Goal: Task Accomplishment & Management: Complete application form

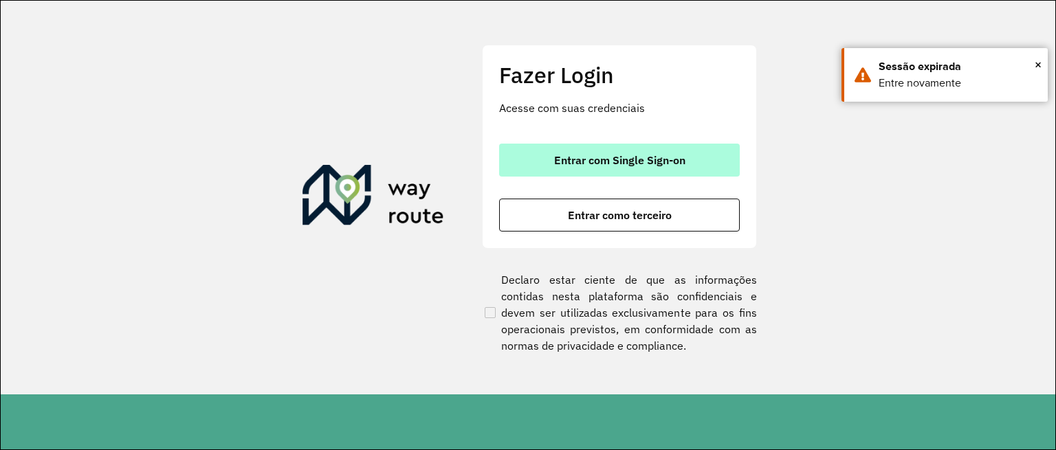
click at [593, 161] on span "Entrar com Single Sign-on" at bounding box center [619, 160] width 131 height 11
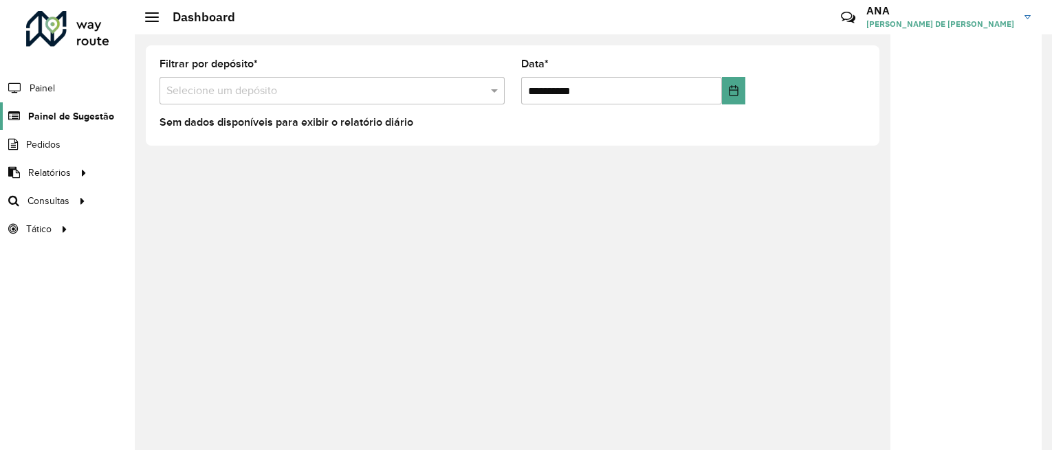
click at [76, 126] on link "Painel de Sugestão" at bounding box center [57, 115] width 114 height 27
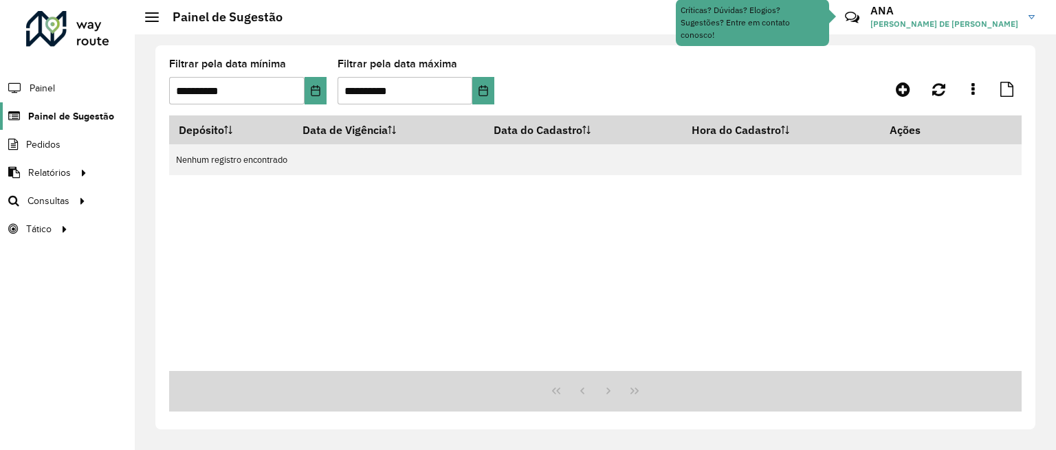
click at [80, 115] on span "Painel de Sugestão" at bounding box center [71, 116] width 86 height 14
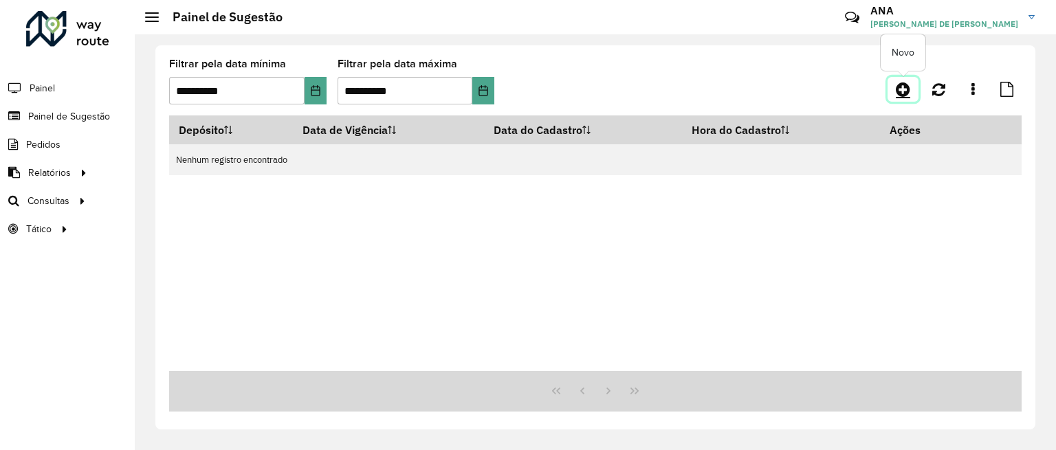
click at [910, 87] on icon at bounding box center [903, 89] width 14 height 16
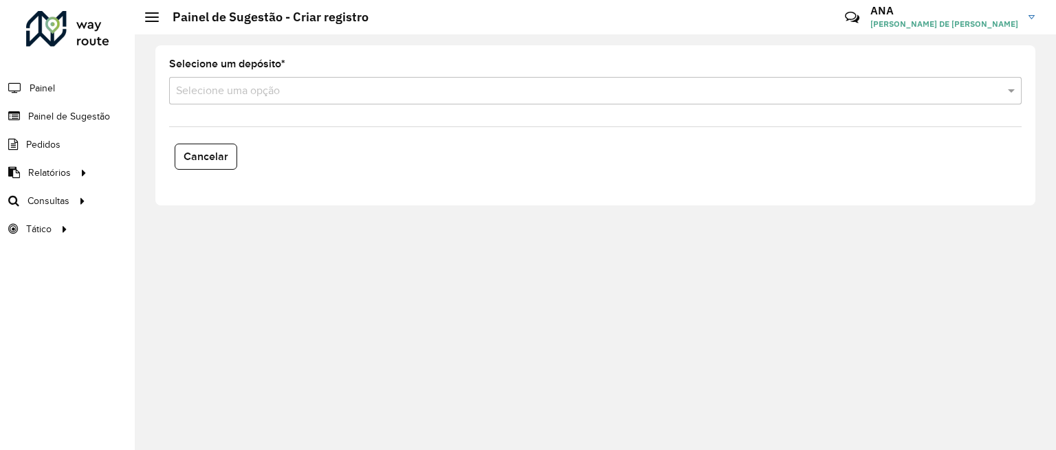
click at [242, 98] on input "text" at bounding box center [581, 91] width 811 height 16
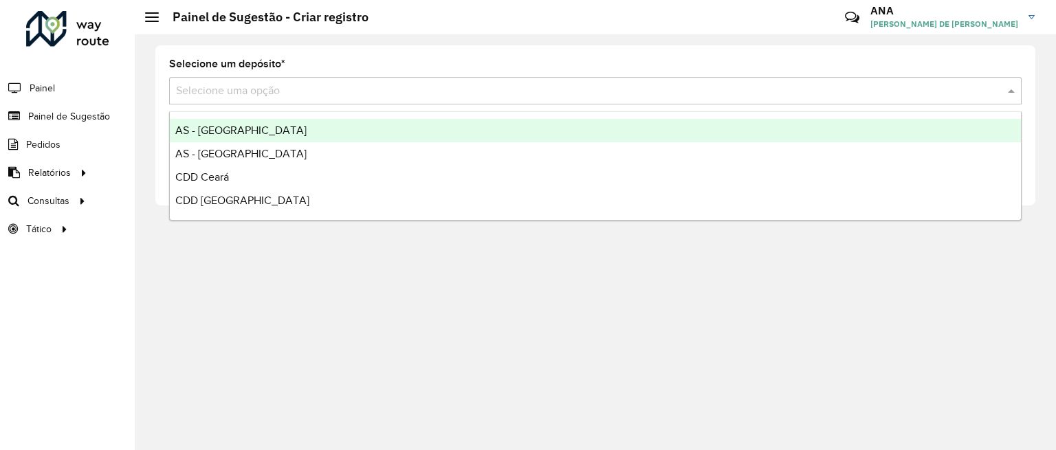
click at [236, 126] on div "AS - Ceará" at bounding box center [595, 130] width 851 height 23
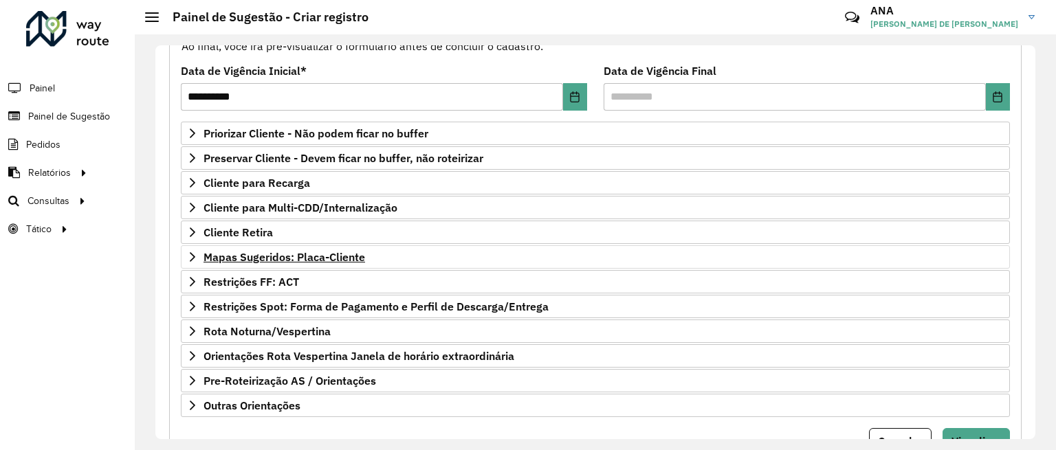
scroll to position [229, 0]
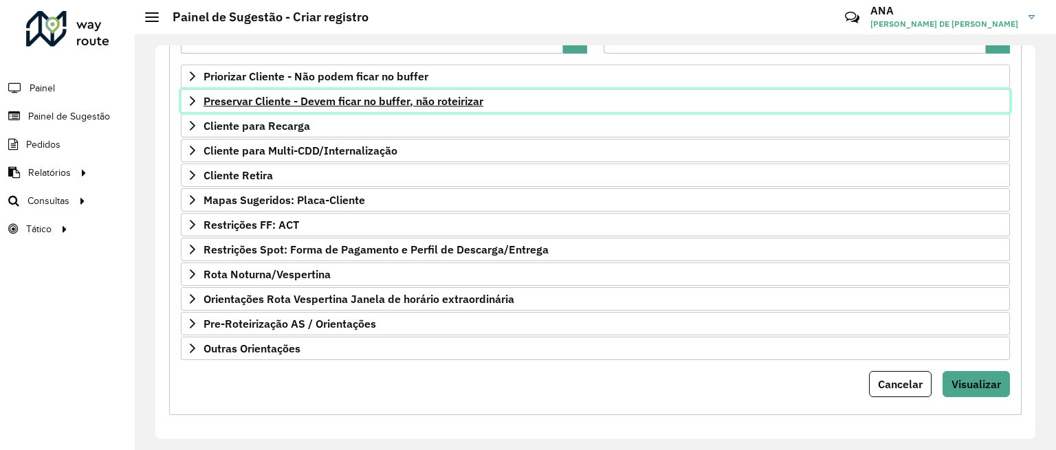
click at [275, 103] on span "Preservar Cliente - Devem ficar no buffer, não roteirizar" at bounding box center [343, 101] width 280 height 11
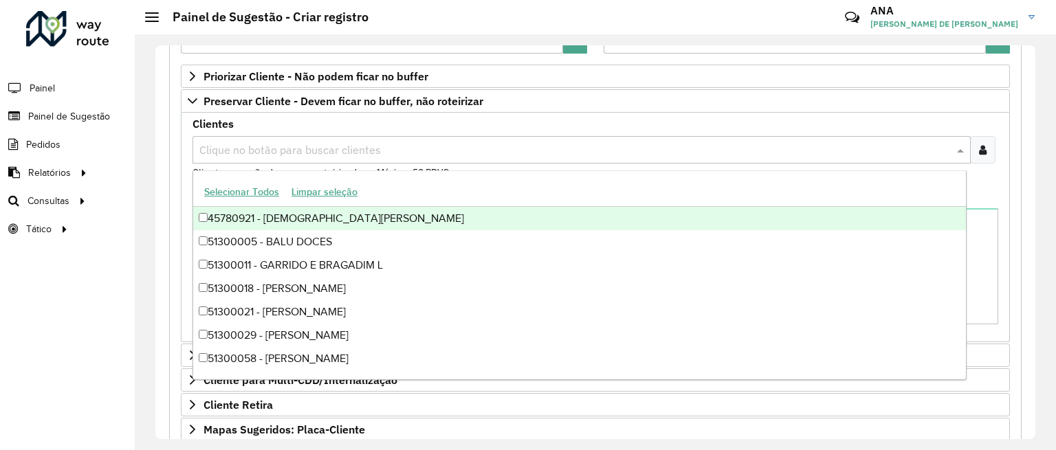
click at [275, 145] on input "text" at bounding box center [574, 150] width 757 height 16
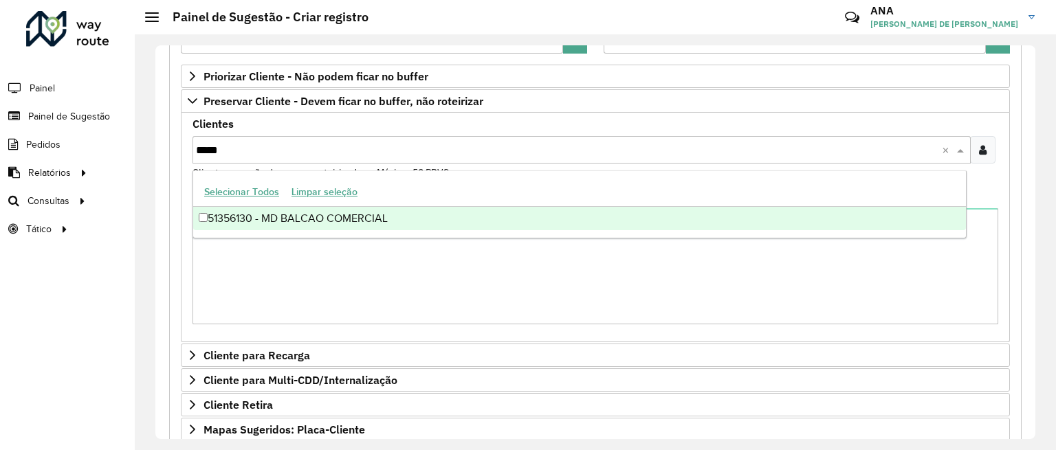
type input "*****"
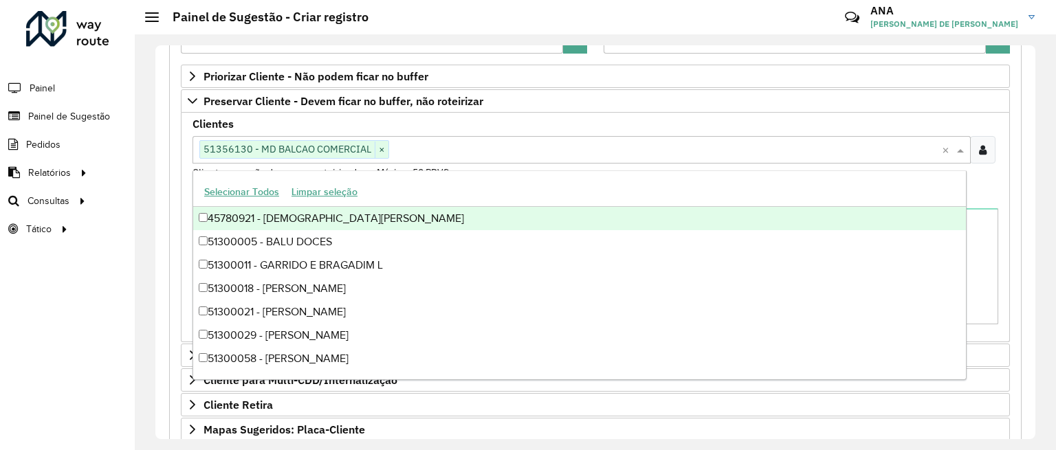
click at [314, 120] on div "Clientes Clique no botão para buscar clientes 51356130 - MD BALCAO COMERCIAL × …" at bounding box center [595, 149] width 806 height 61
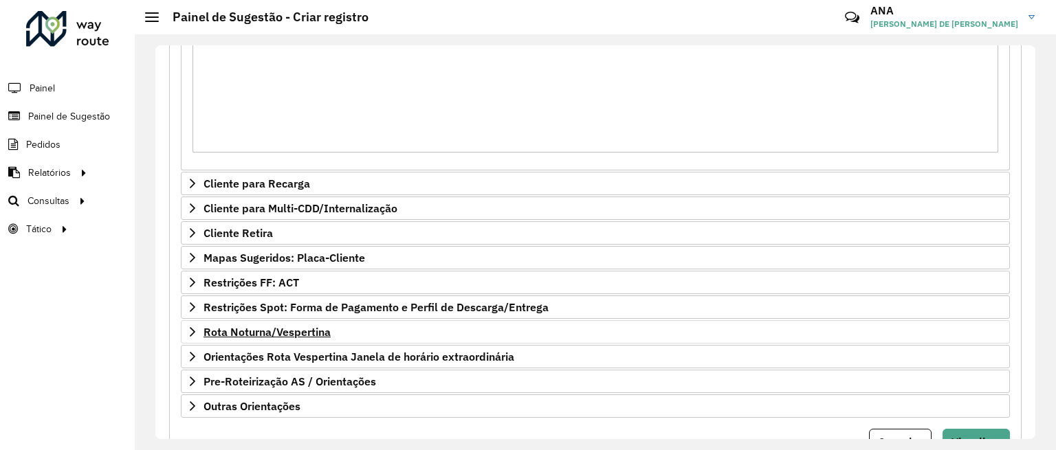
scroll to position [465, 0]
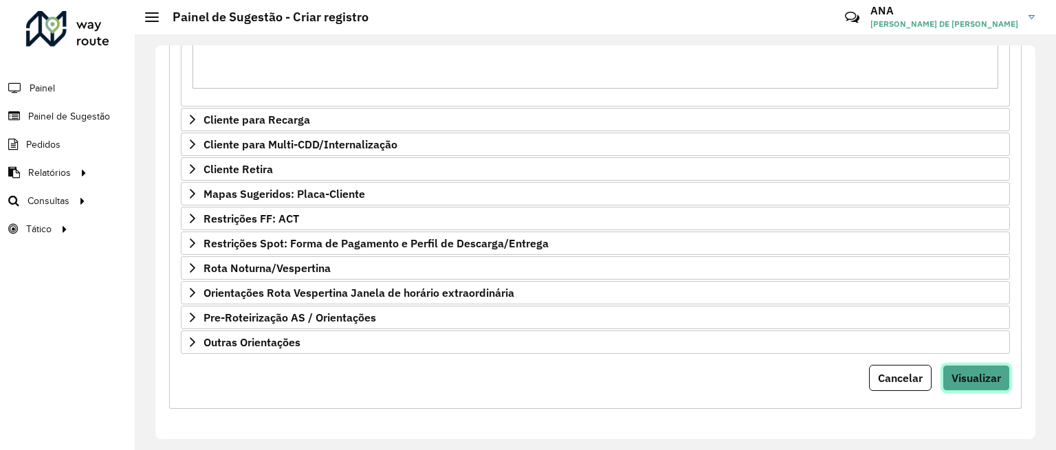
click at [968, 375] on span "Visualizar" at bounding box center [975, 378] width 49 height 14
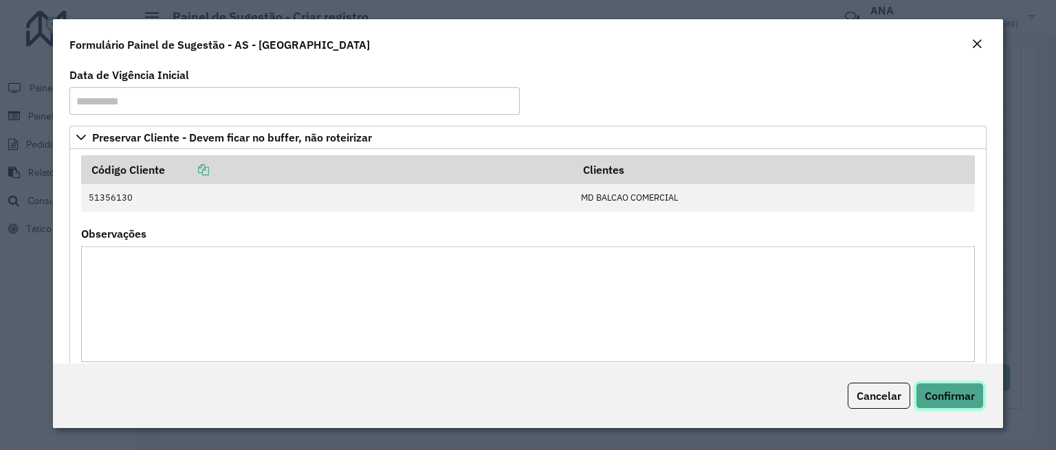
click at [960, 392] on span "Confirmar" at bounding box center [950, 396] width 50 height 14
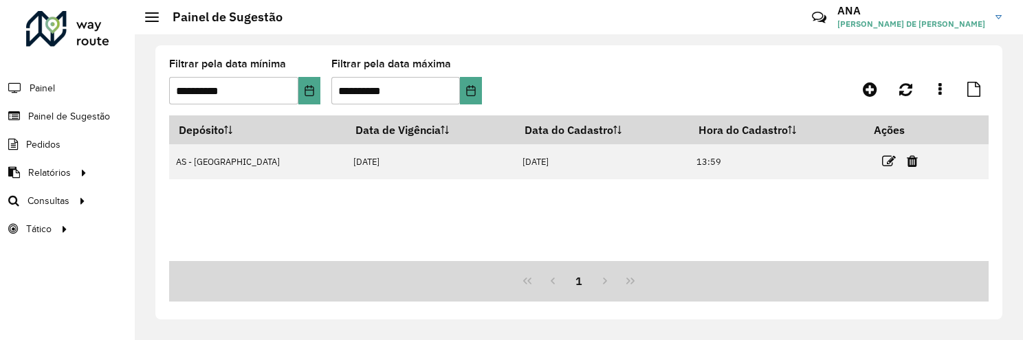
click at [1008, 192] on div "**********" at bounding box center [579, 187] width 888 height 306
